Goal: Information Seeking & Learning: Check status

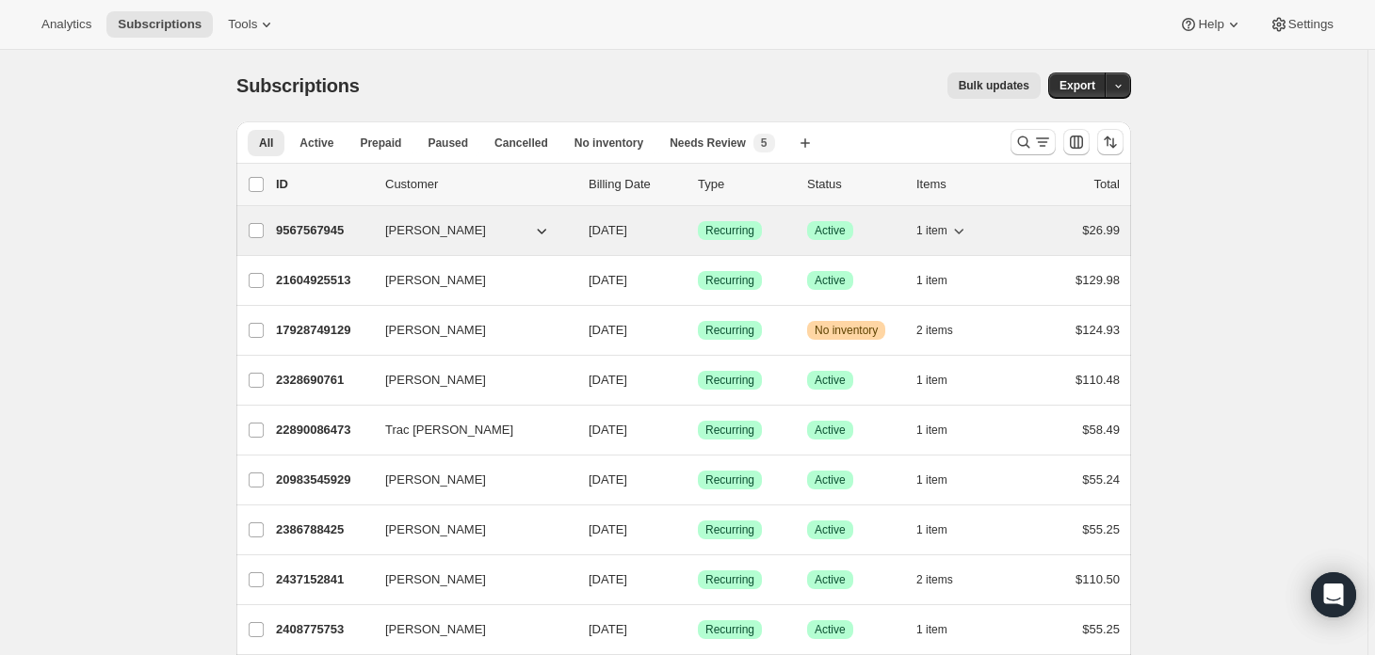
click at [441, 233] on span "[PERSON_NAME]" at bounding box center [435, 230] width 101 height 19
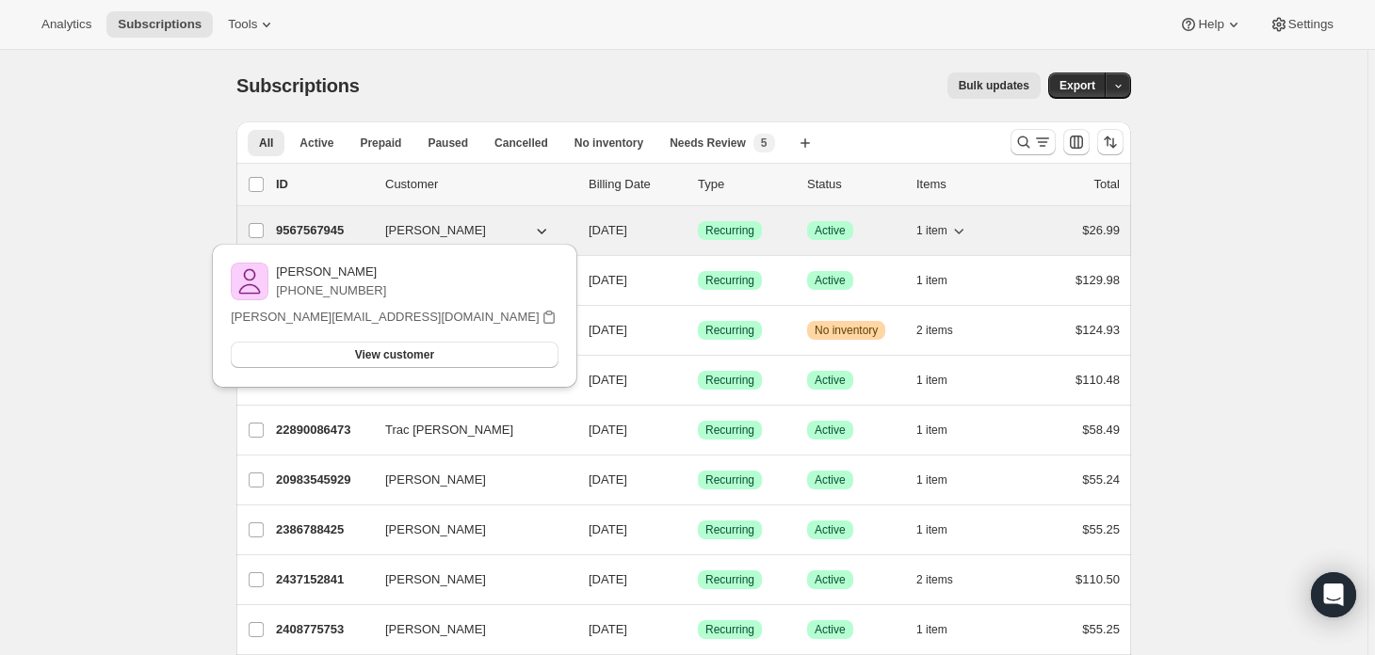
click at [290, 229] on p "9567567945" at bounding box center [323, 230] width 94 height 19
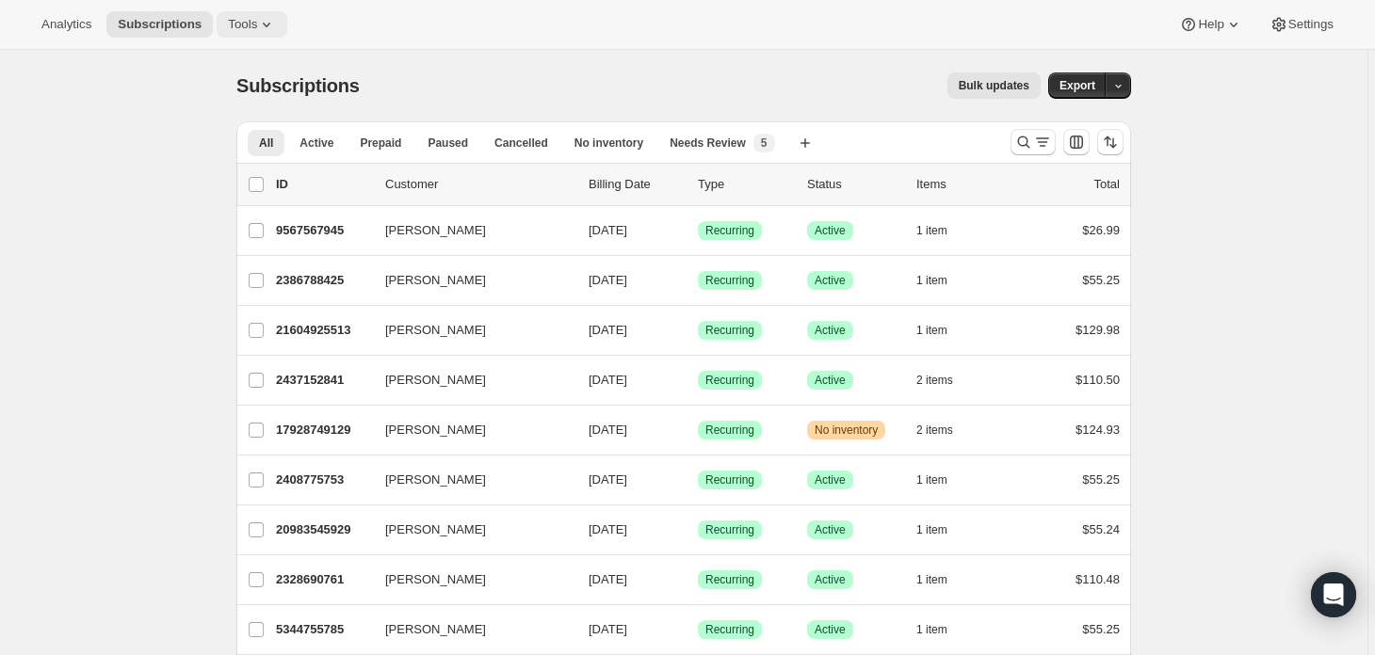
click at [267, 32] on button "Tools" at bounding box center [252, 24] width 71 height 26
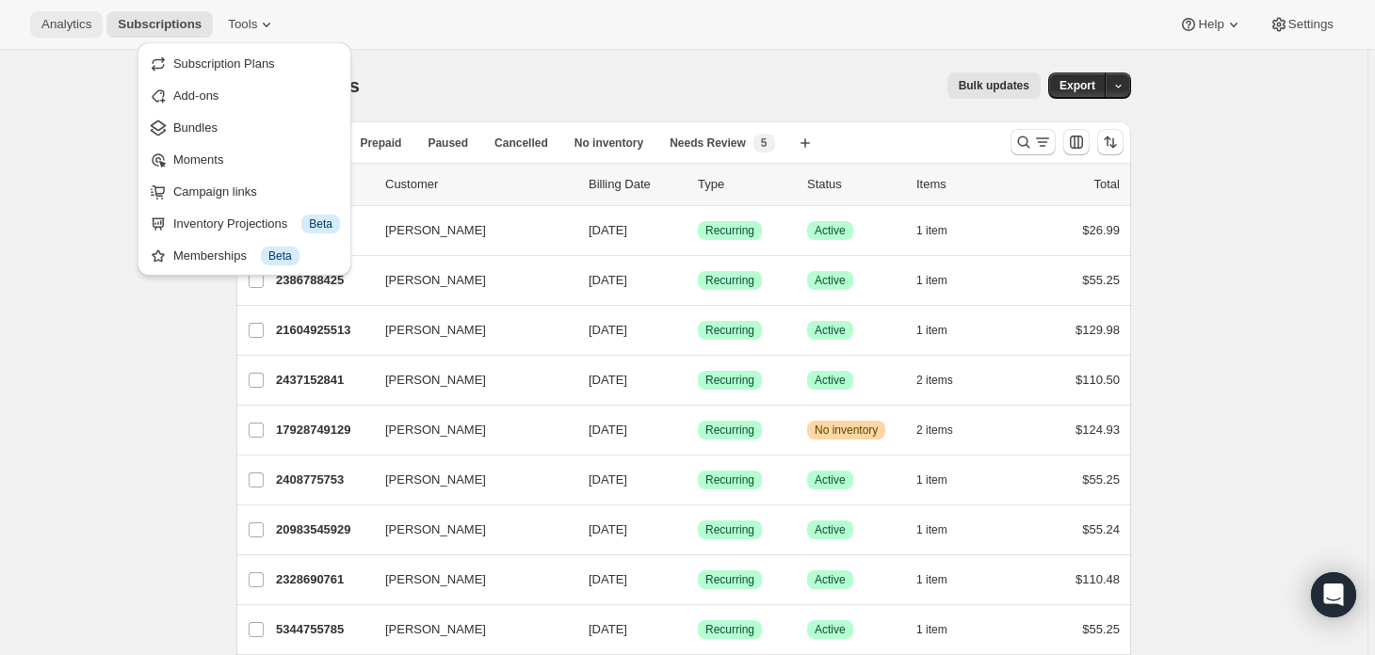
click at [43, 23] on span "Analytics" at bounding box center [66, 24] width 50 height 15
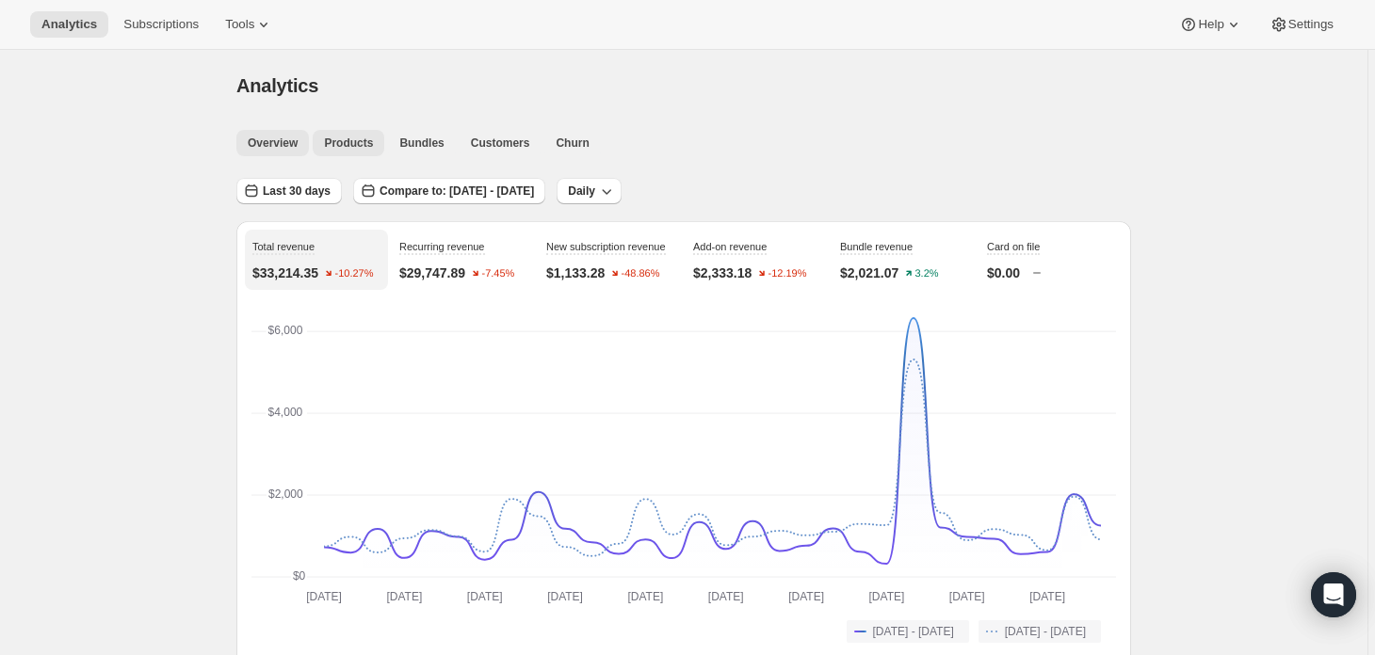
click at [348, 140] on span "Products" at bounding box center [348, 143] width 49 height 15
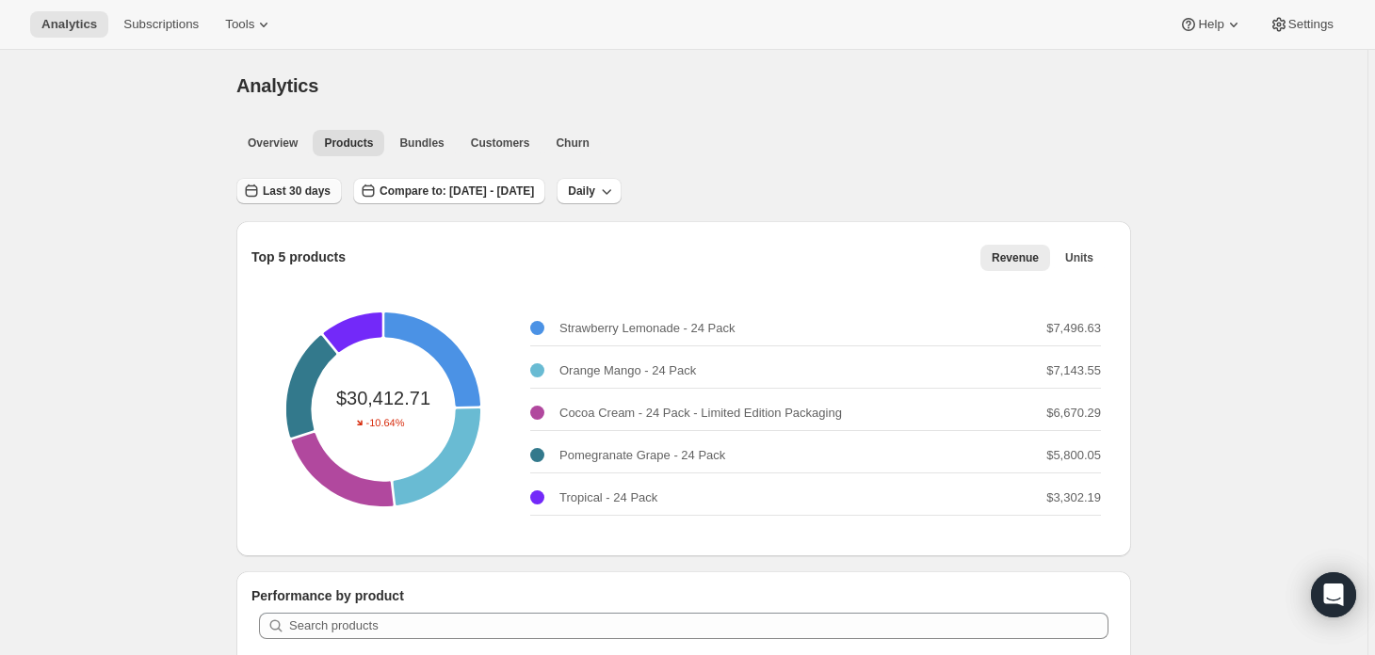
click at [303, 186] on span "Last 30 days" at bounding box center [297, 191] width 68 height 15
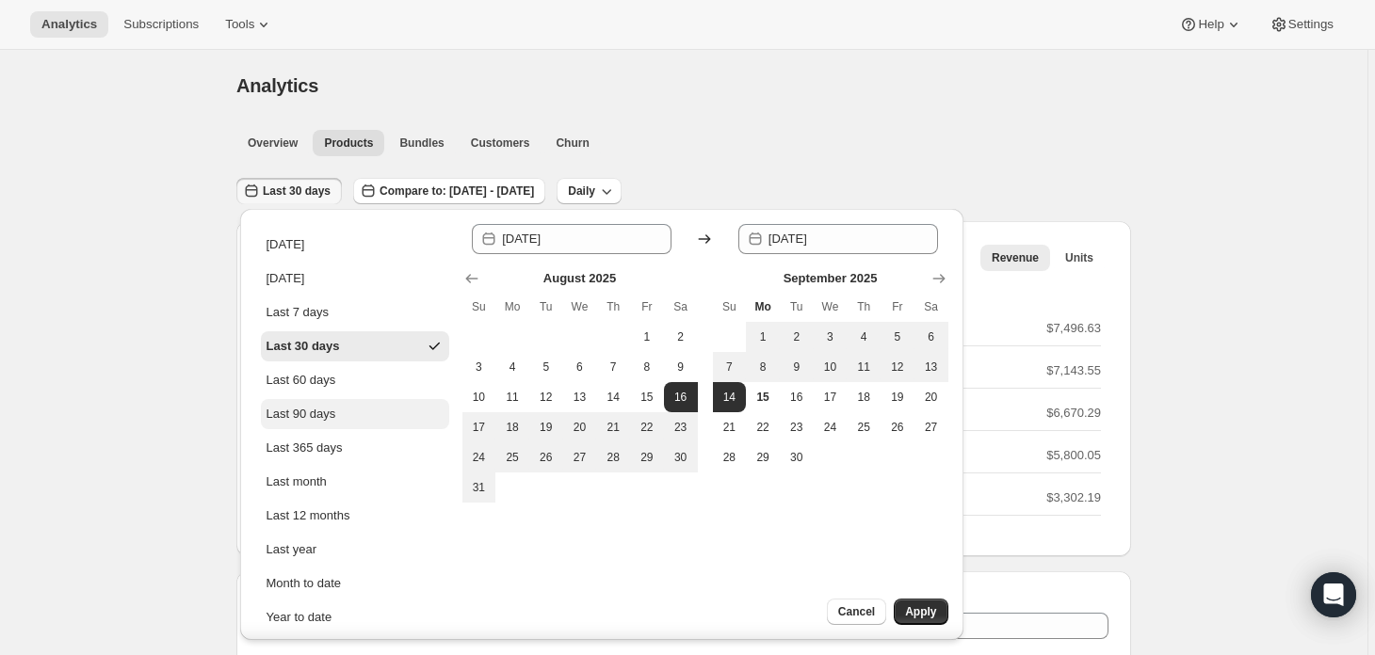
click at [309, 412] on div "Last 90 days" at bounding box center [301, 414] width 70 height 19
type input "[DATE]"
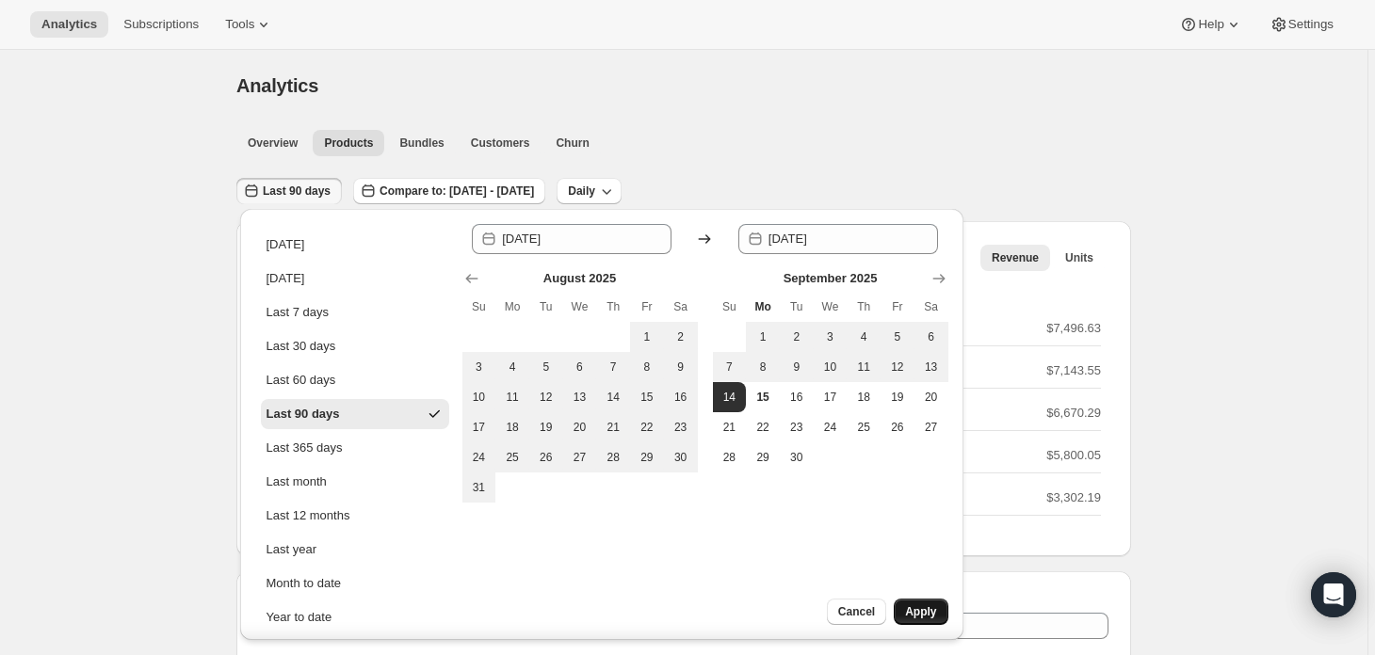
click at [928, 610] on span "Apply" at bounding box center [920, 611] width 31 height 15
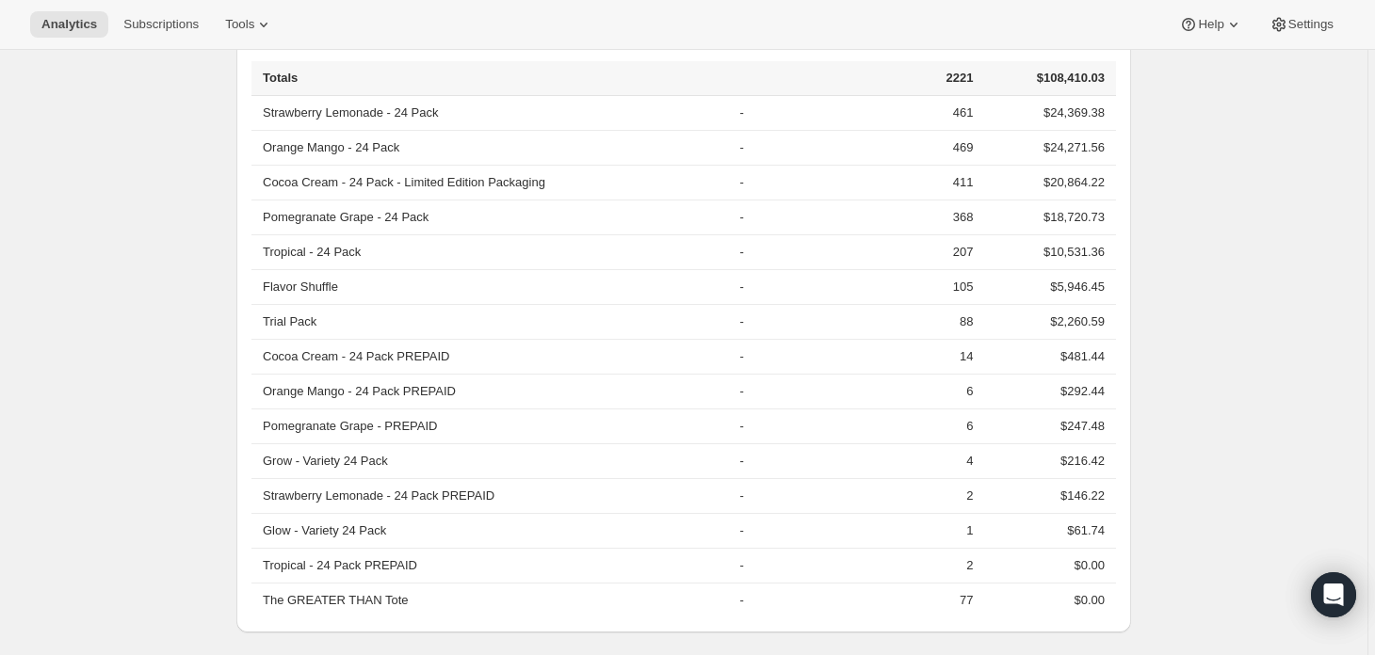
scroll to position [628, 0]
